Goal: Information Seeking & Learning: Learn about a topic

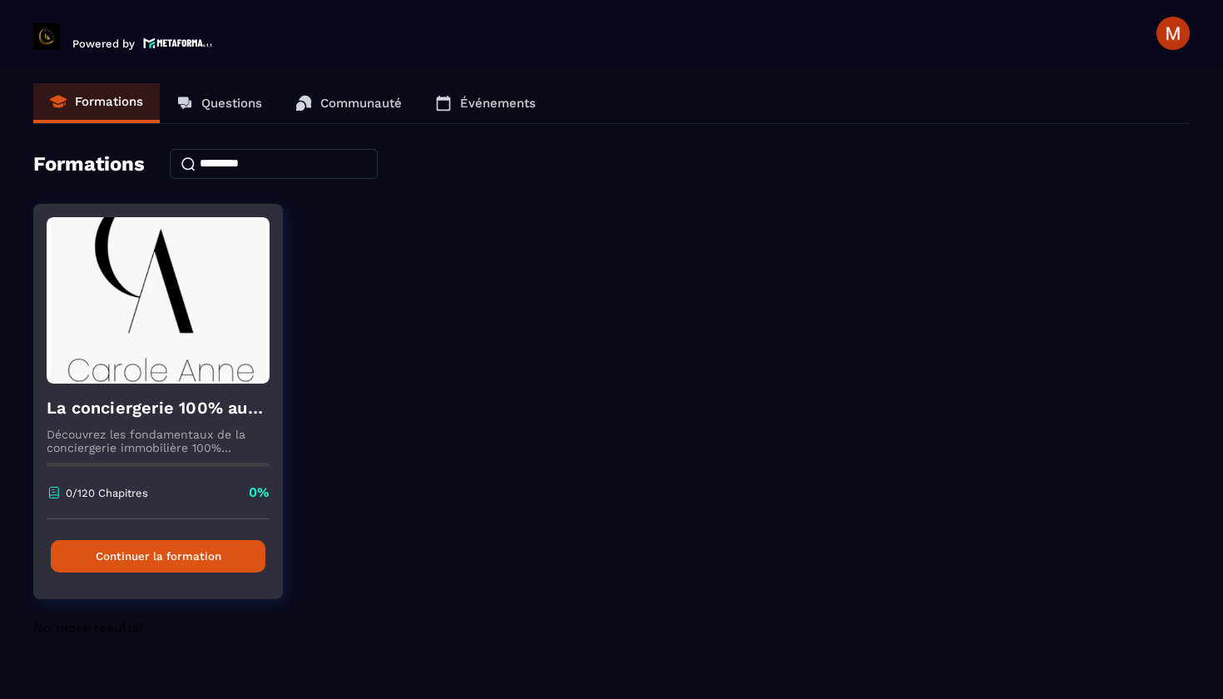
click at [183, 552] on button "Continuer la formation" at bounding box center [158, 556] width 215 height 32
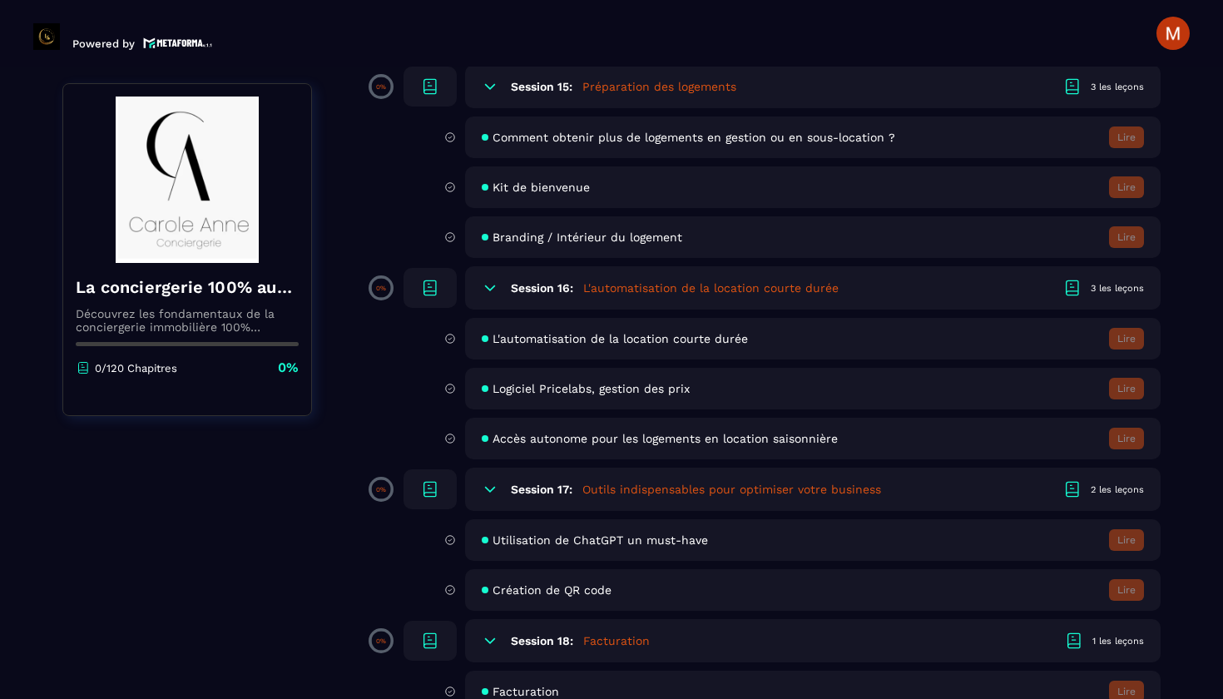
scroll to position [3136, 0]
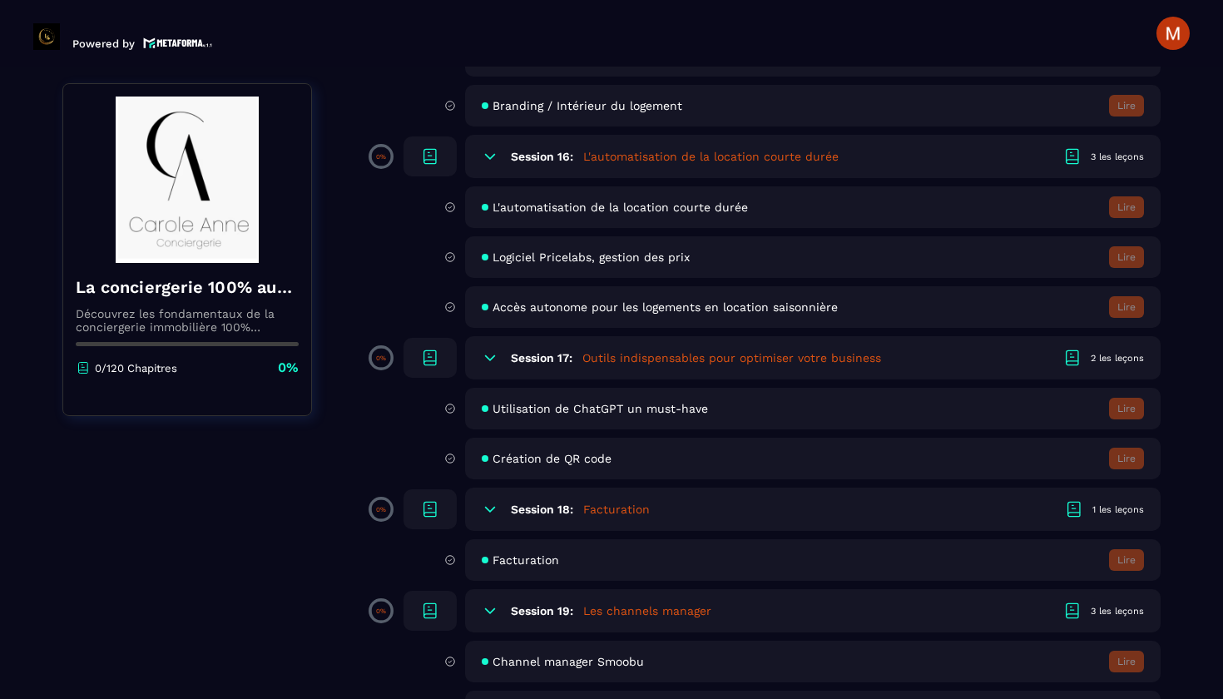
click at [1075, 511] on icon at bounding box center [1074, 509] width 20 height 20
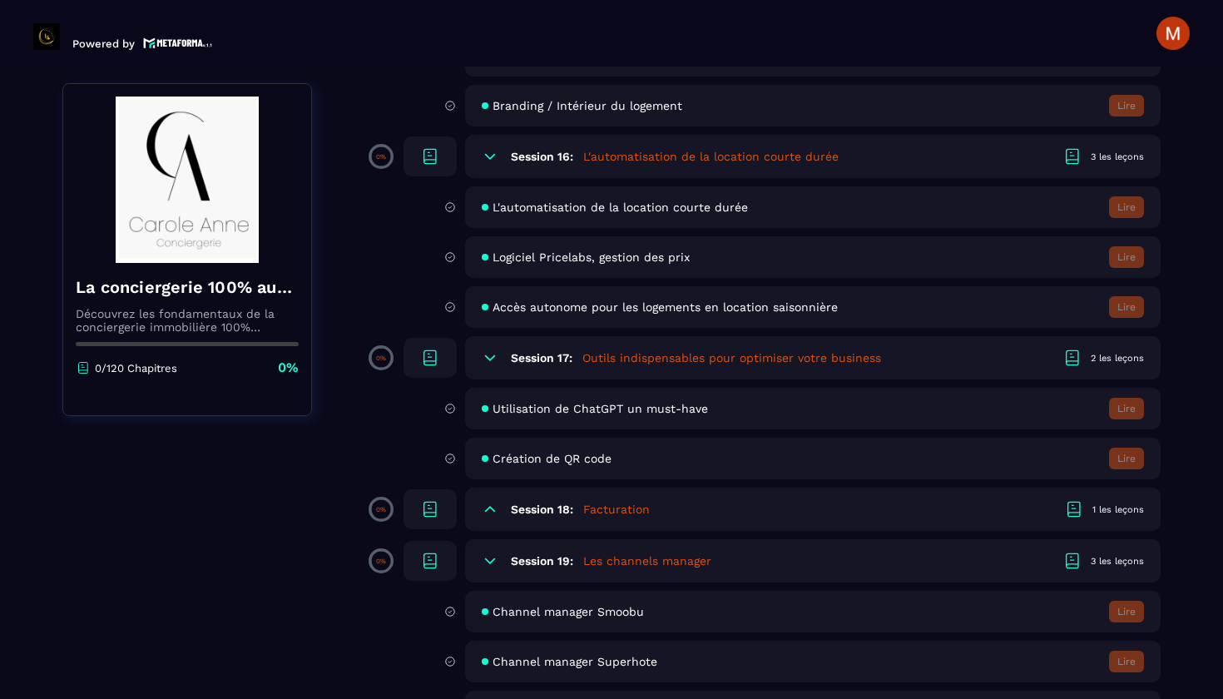
click at [1075, 511] on icon at bounding box center [1074, 509] width 20 height 20
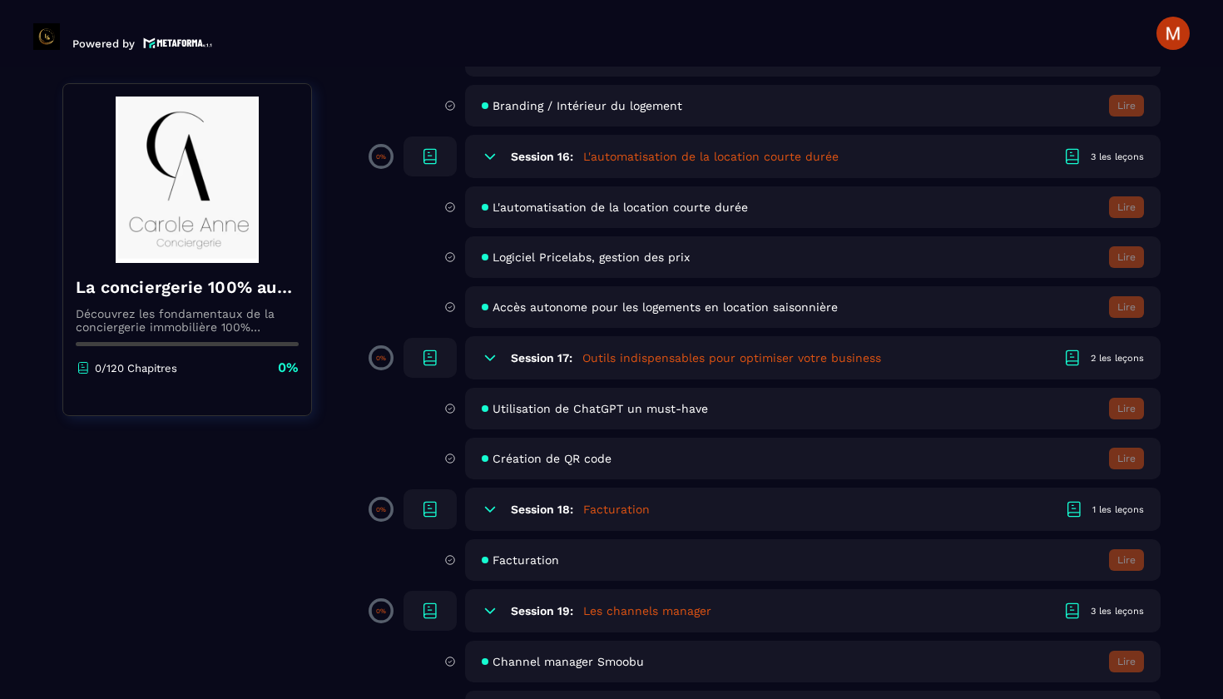
click at [523, 562] on span "Facturation" at bounding box center [526, 559] width 67 height 13
click at [524, 562] on span "Facturation" at bounding box center [526, 559] width 67 height 13
click at [448, 560] on icon at bounding box center [450, 559] width 12 height 15
click at [450, 558] on icon at bounding box center [450, 559] width 12 height 15
click at [499, 568] on div "Facturation Lire" at bounding box center [813, 560] width 696 height 42
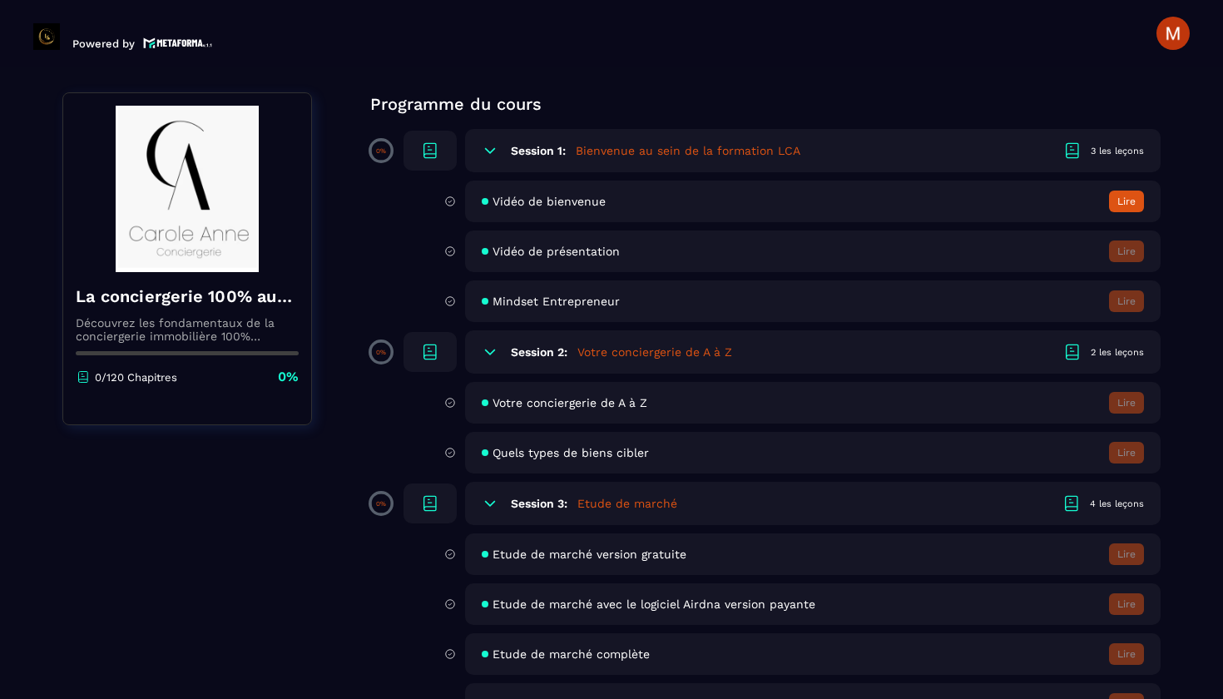
scroll to position [0, 0]
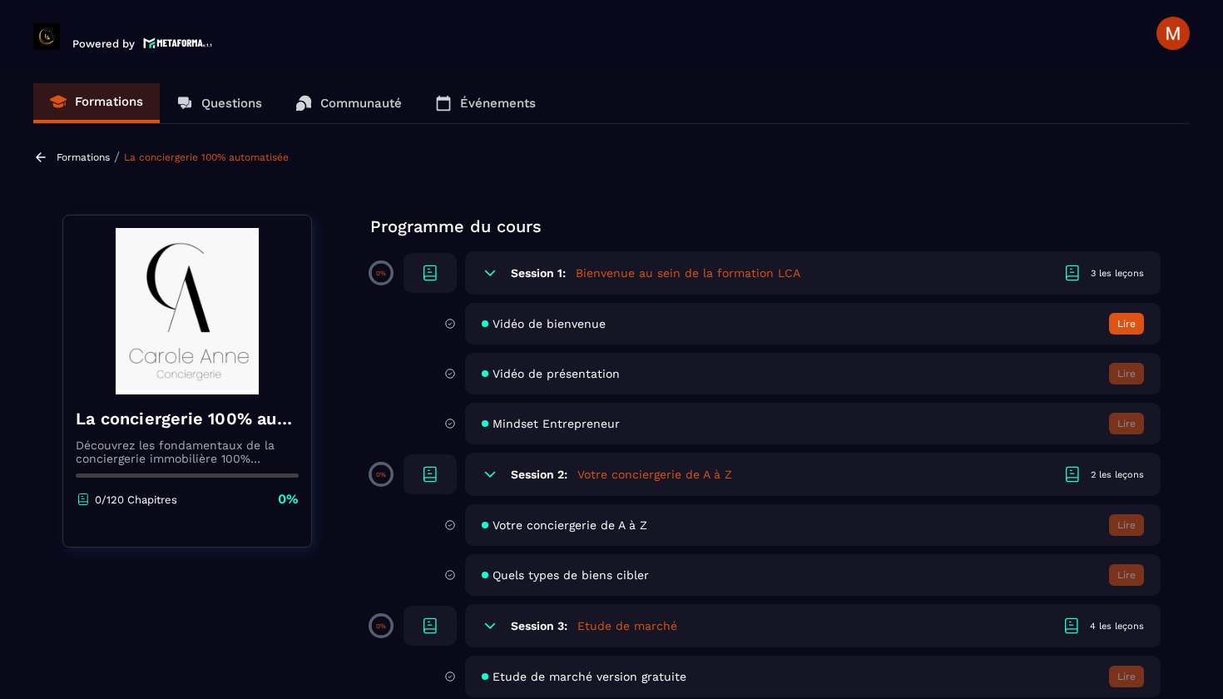
click at [1130, 321] on button "Lire" at bounding box center [1126, 324] width 35 height 22
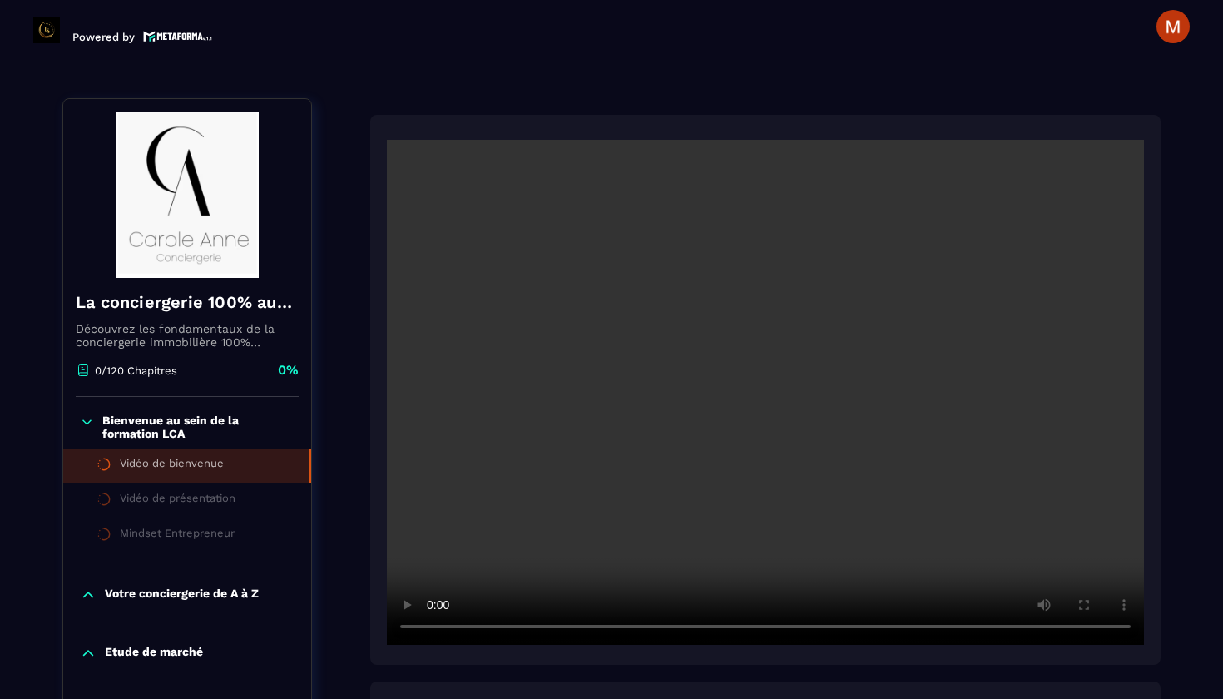
scroll to position [173, 0]
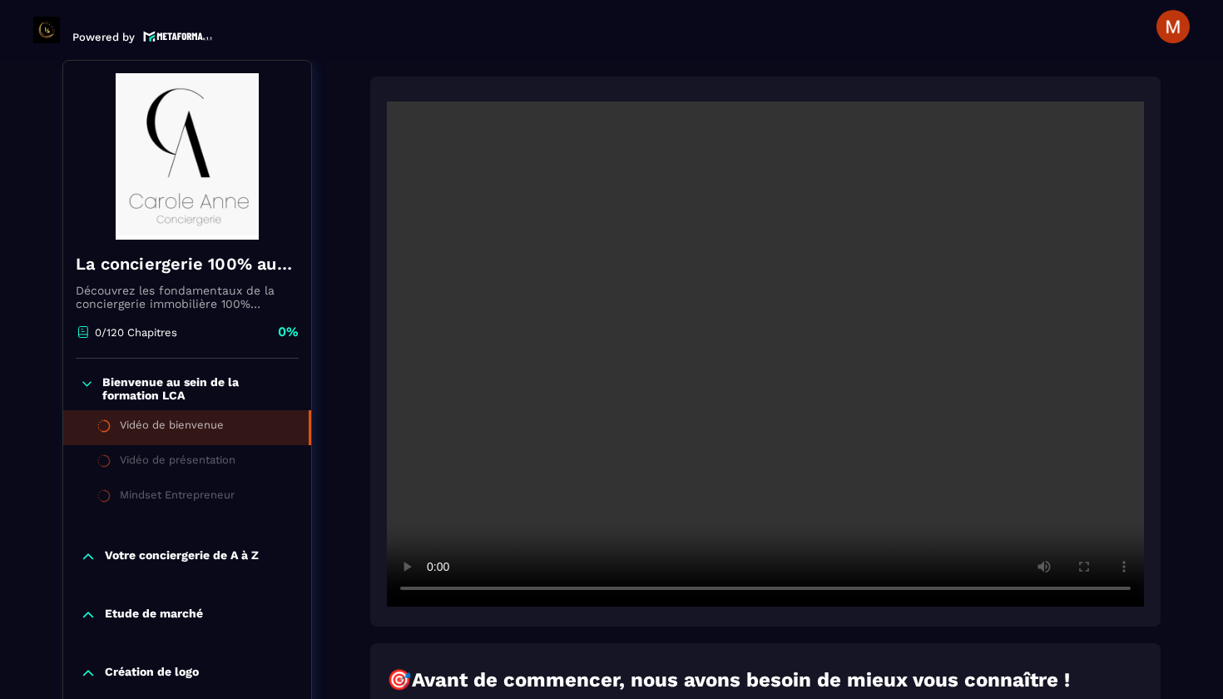
click at [756, 354] on video at bounding box center [765, 353] width 757 height 505
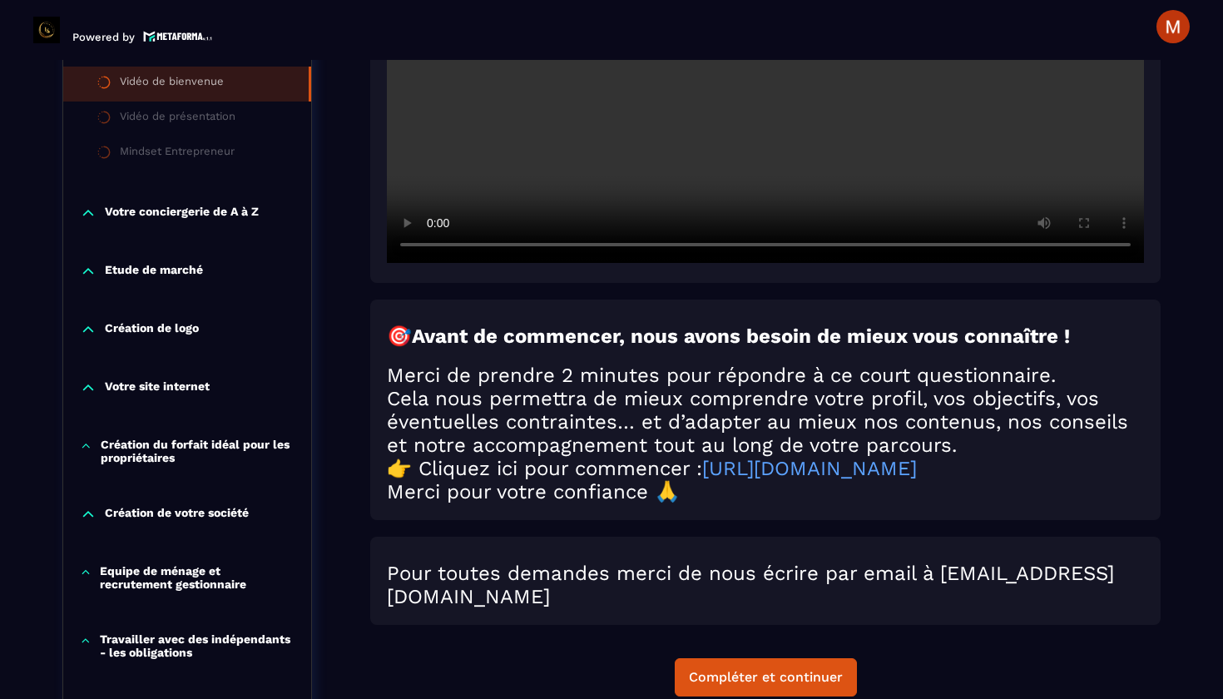
scroll to position [513, 0]
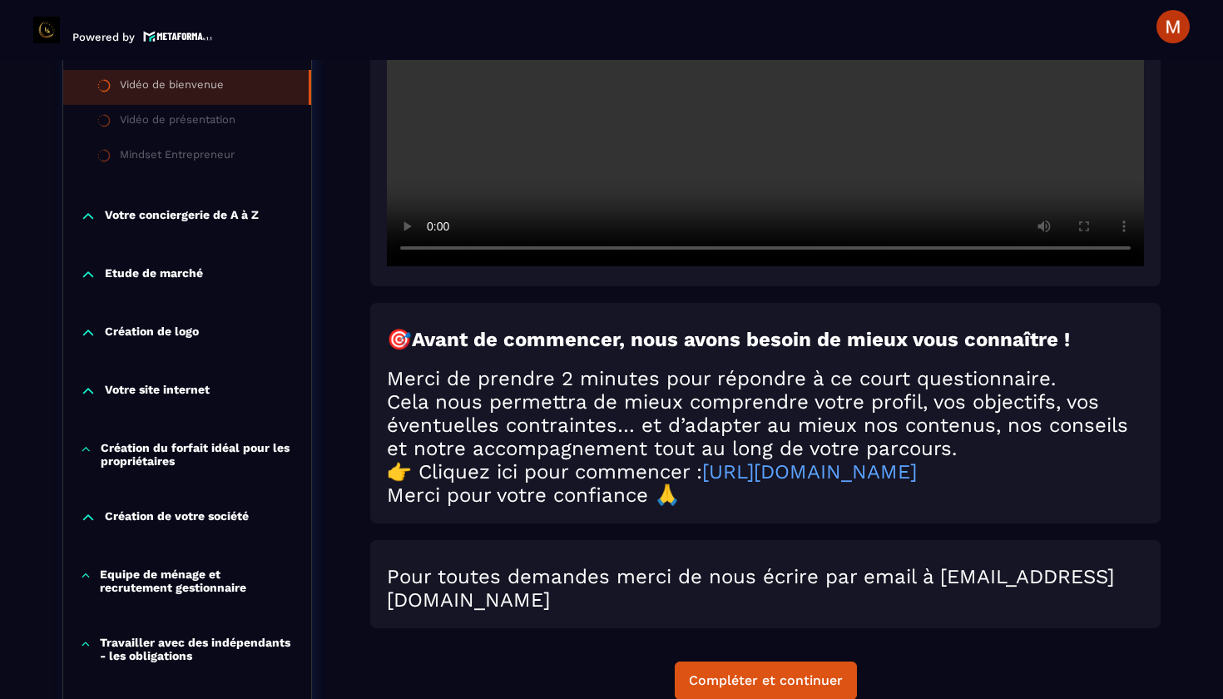
click at [142, 123] on div "Vidéo de présentation" at bounding box center [178, 122] width 116 height 18
click at [142, 126] on div "Vidéo de présentation" at bounding box center [178, 122] width 116 height 18
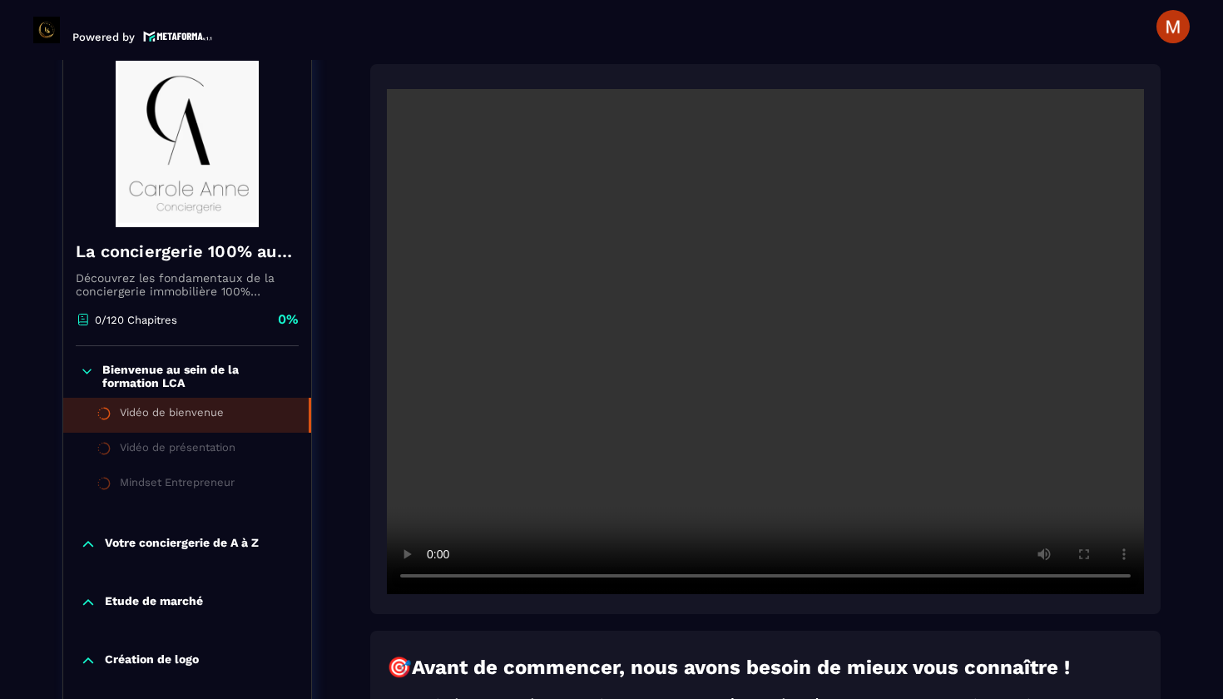
scroll to position [760, 0]
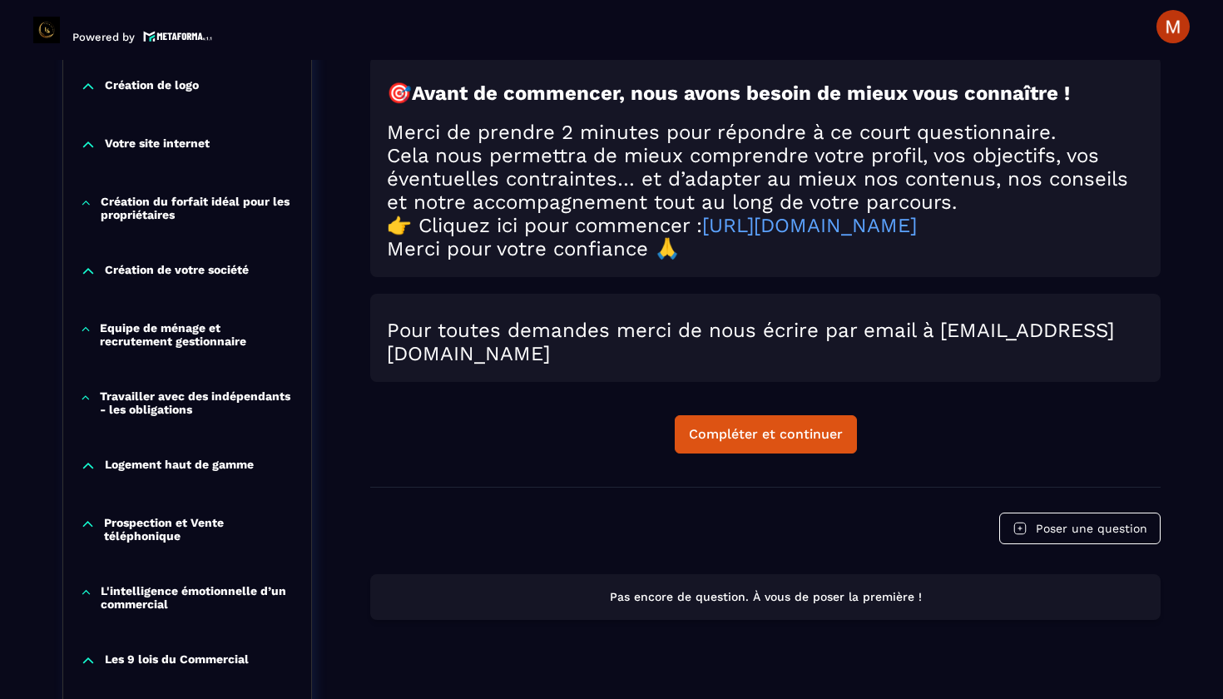
click at [154, 146] on p "Votre site internet" at bounding box center [157, 144] width 105 height 17
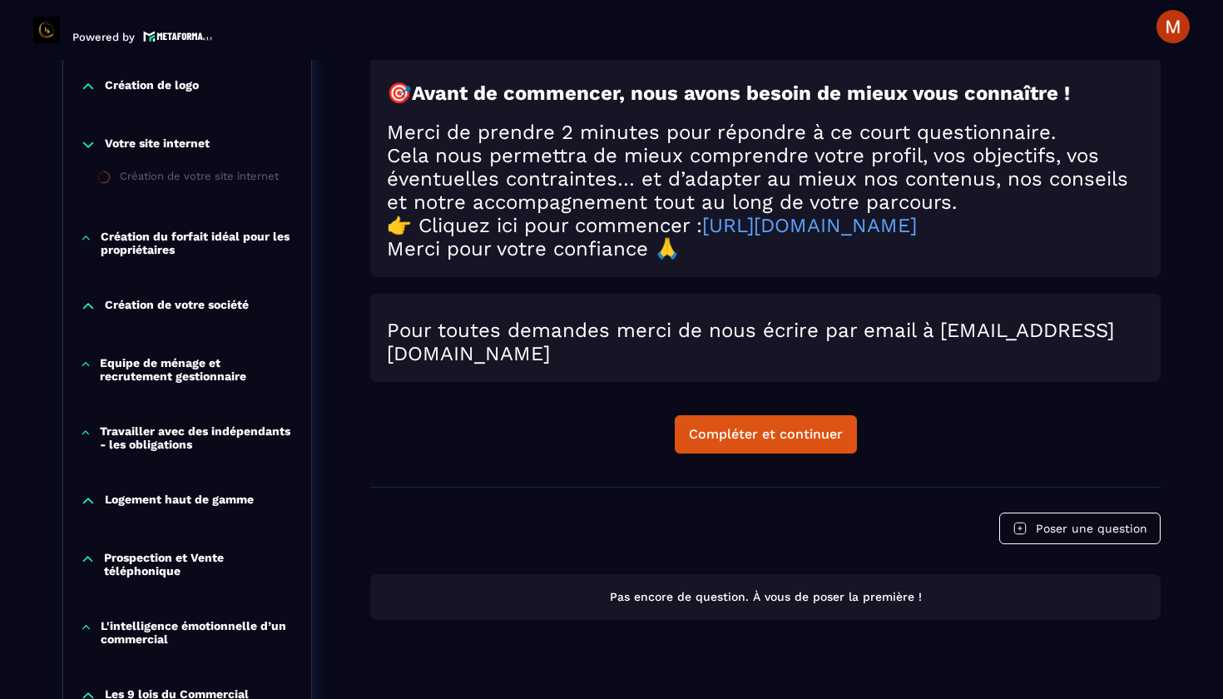
click at [154, 177] on div "Création de votre site internet" at bounding box center [199, 179] width 159 height 18
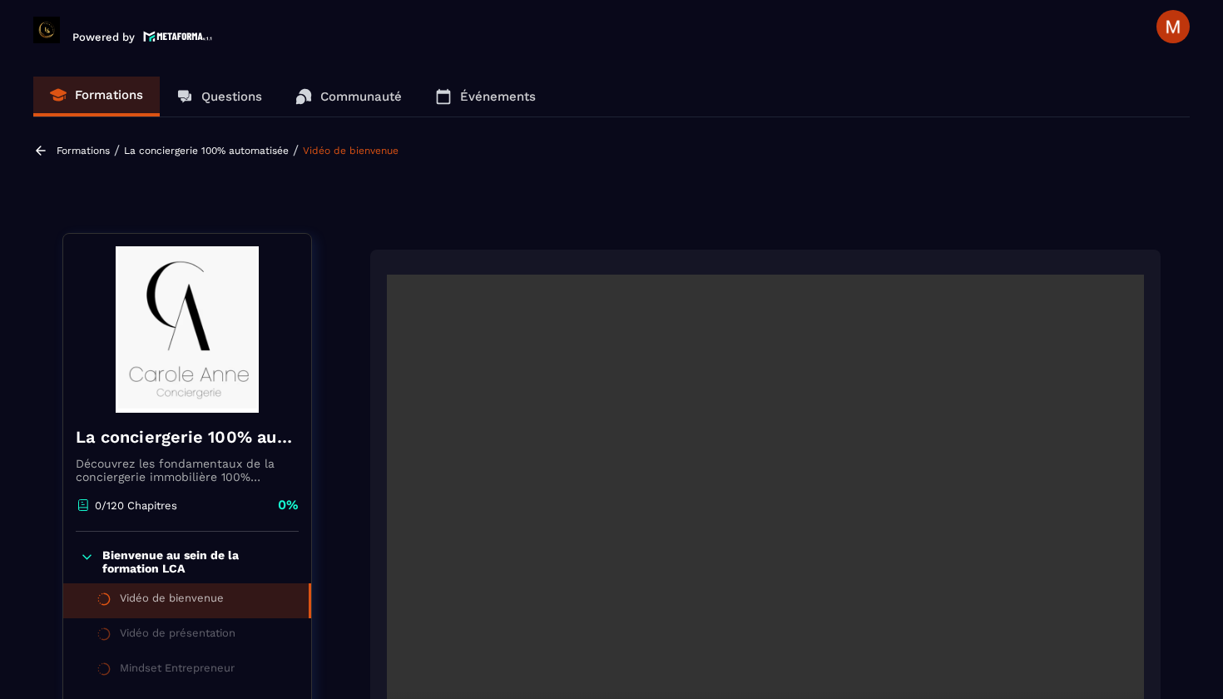
scroll to position [332, 0]
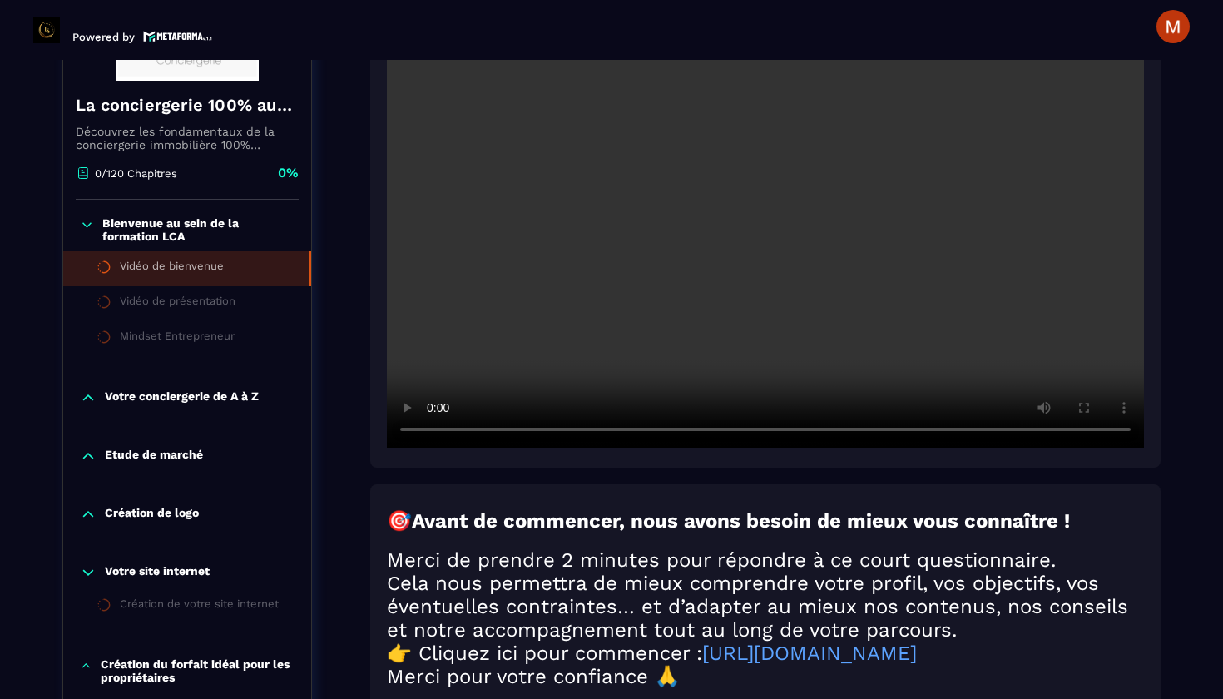
click at [202, 399] on p "Votre conciergerie de A à Z" at bounding box center [182, 397] width 154 height 17
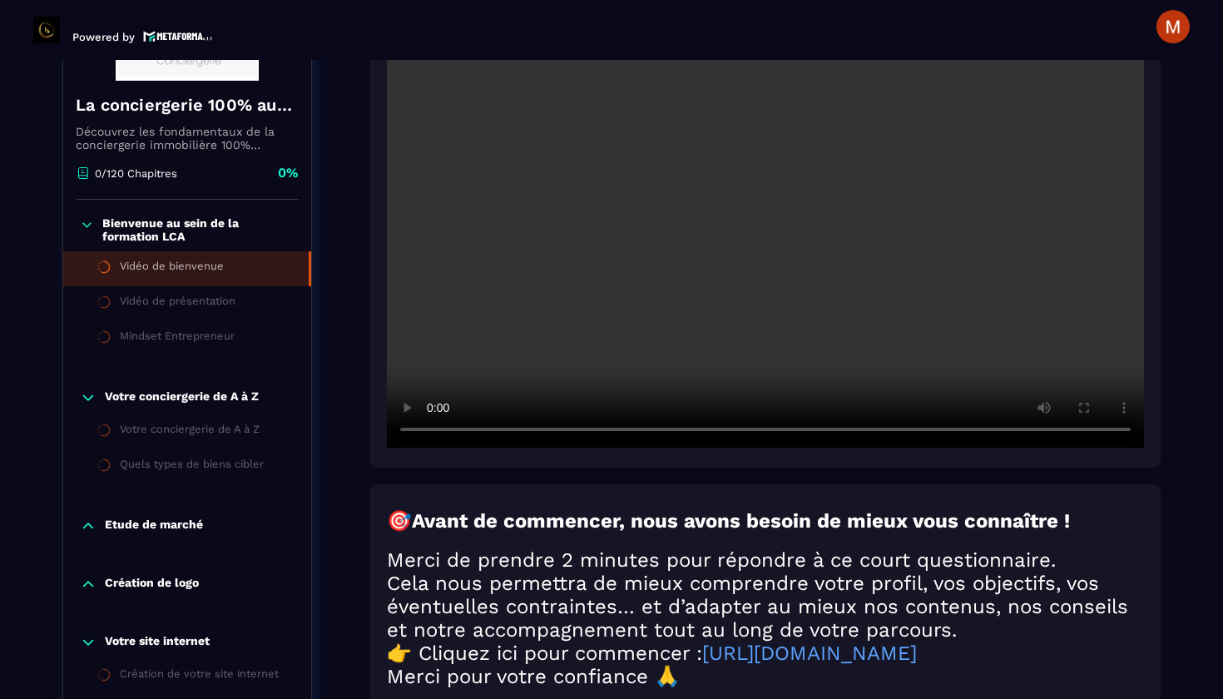
scroll to position [0, 0]
